Goal: Transaction & Acquisition: Register for event/course

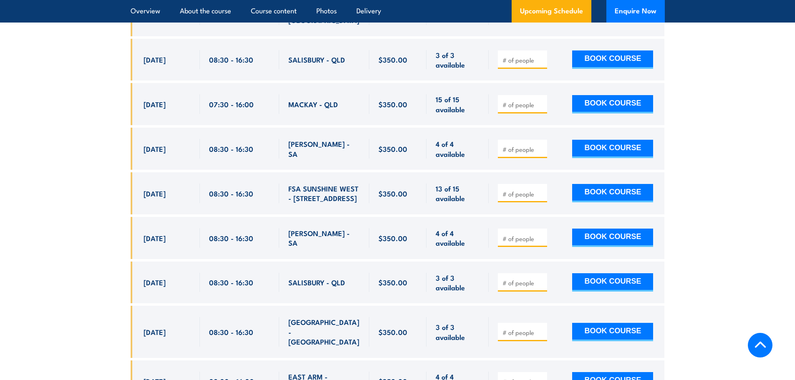
scroll to position [1795, 0]
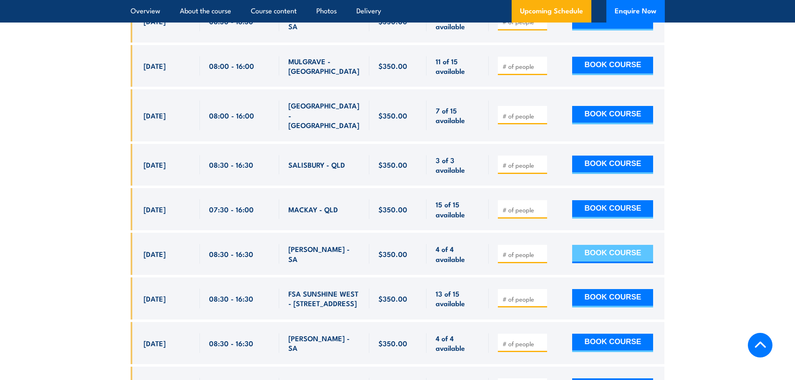
scroll to position [1795, 0]
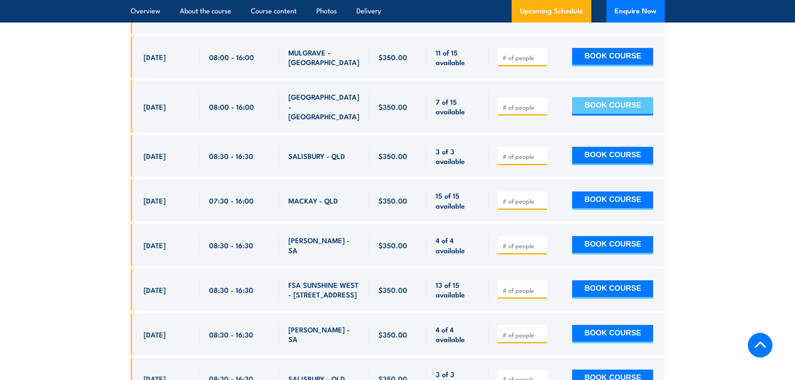
click at [630, 97] on button "BOOK COURSE" at bounding box center [612, 106] width 81 height 18
click at [525, 103] on input "number" at bounding box center [524, 107] width 42 height 8
type input "2"
click at [611, 97] on button "BOOK COURSE" at bounding box center [612, 106] width 81 height 18
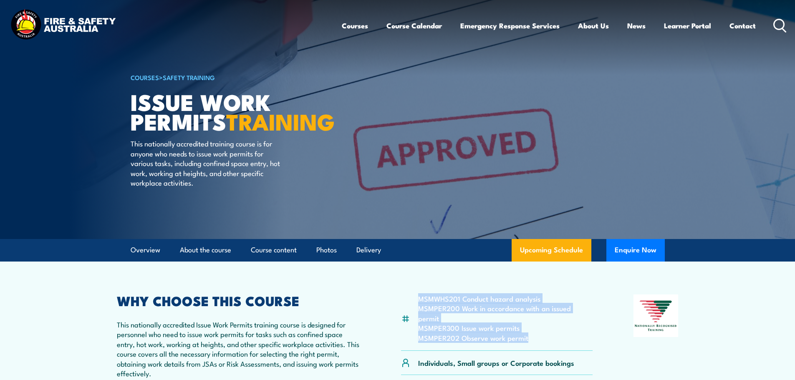
drag, startPoint x: 530, startPoint y: 329, endPoint x: 420, endPoint y: 301, distance: 113.1
click at [420, 301] on ul "MSMWHS201 Conduct hazard analysis MSMPER200 Work in accordance with an issued p…" at bounding box center [505, 318] width 175 height 49
copy ul "MSMWHS201 Conduct hazard analysis MSMPER200 Work in accordance with an issued p…"
